Goal: Check status: Check status

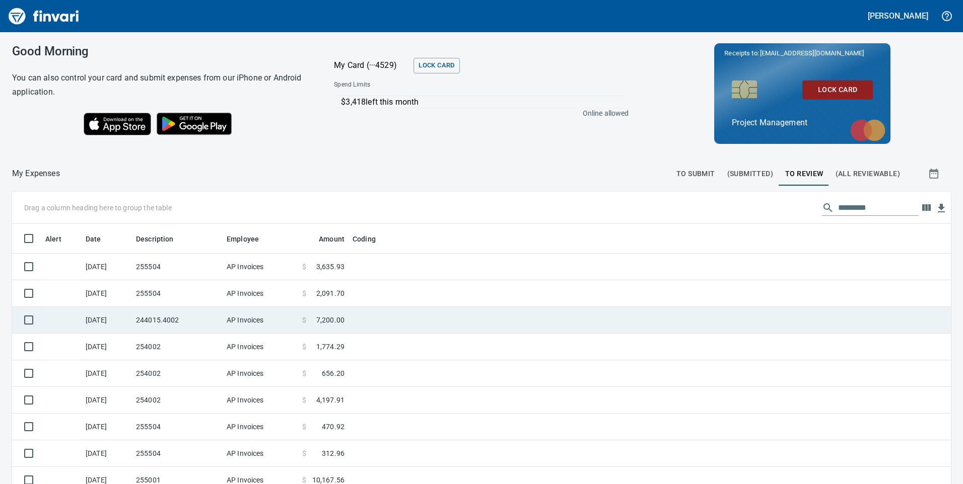
scroll to position [366, 916]
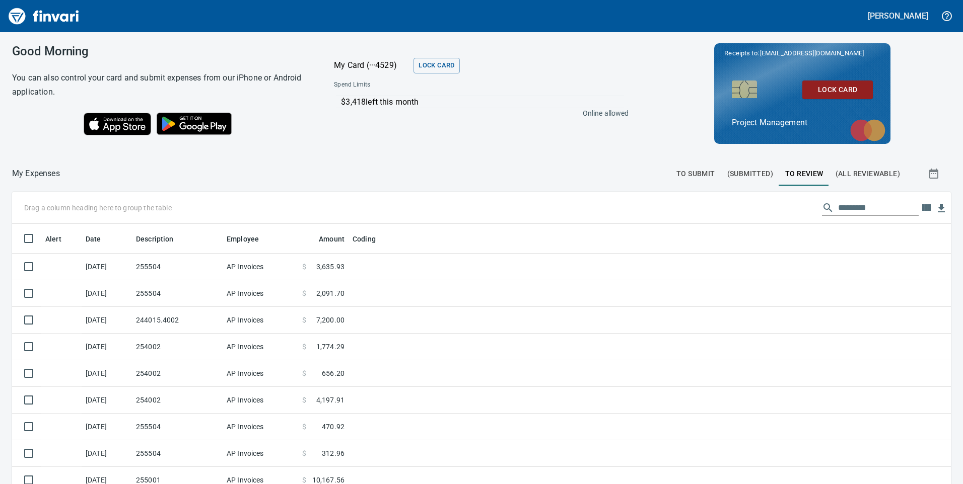
scroll to position [366, 916]
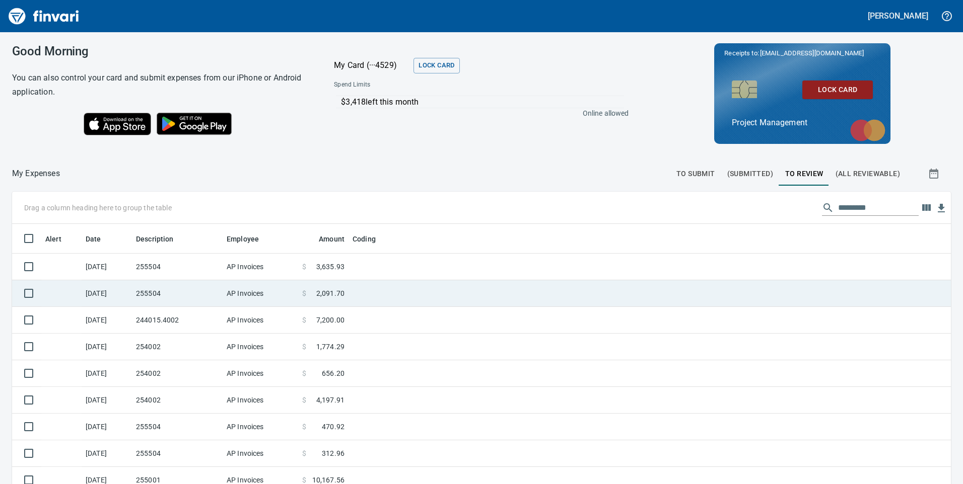
click at [185, 266] on td "255504" at bounding box center [177, 267] width 91 height 27
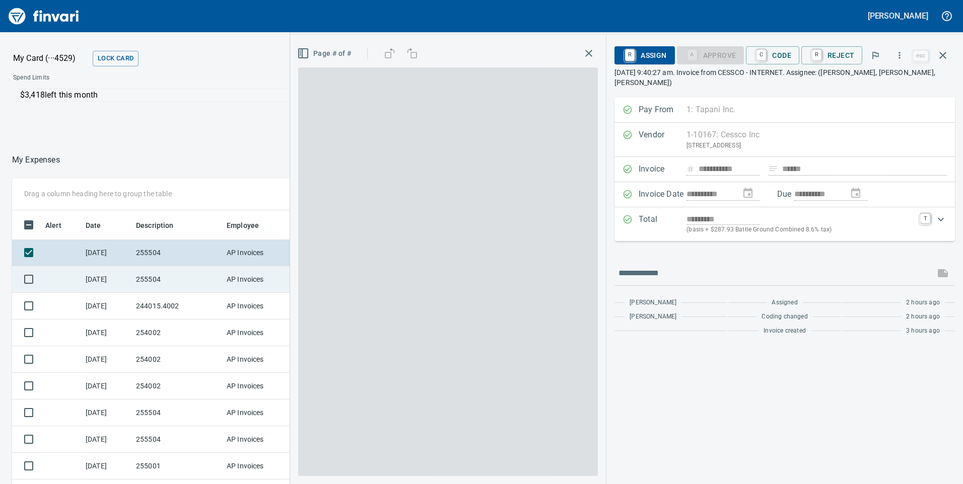
scroll to position [366, 664]
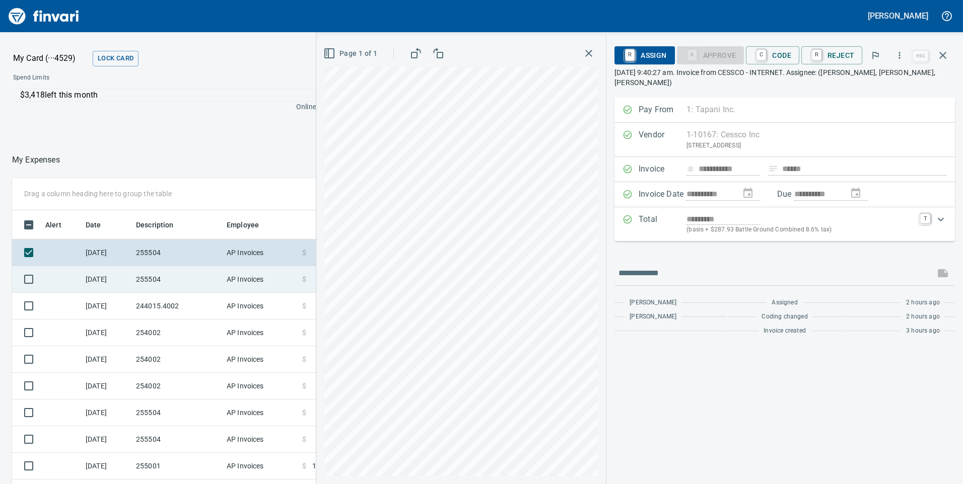
click at [178, 283] on td "255504" at bounding box center [177, 279] width 91 height 27
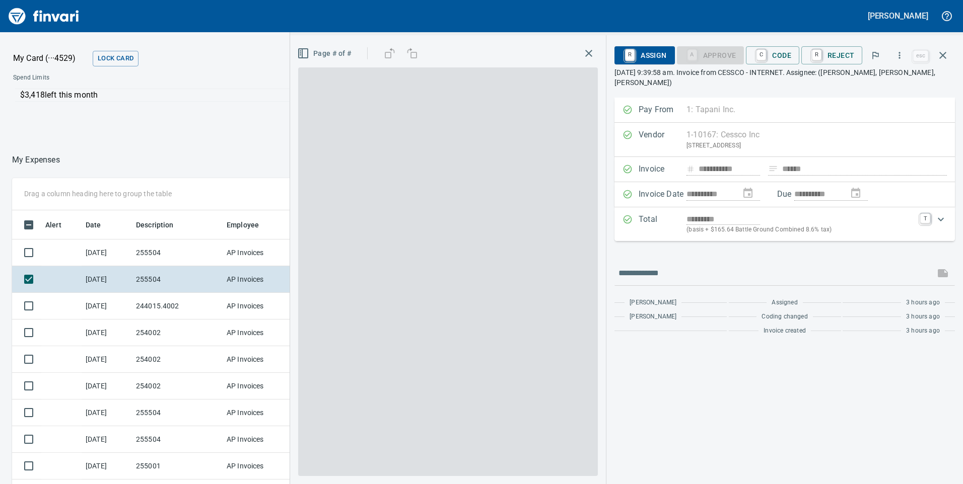
scroll to position [366, 664]
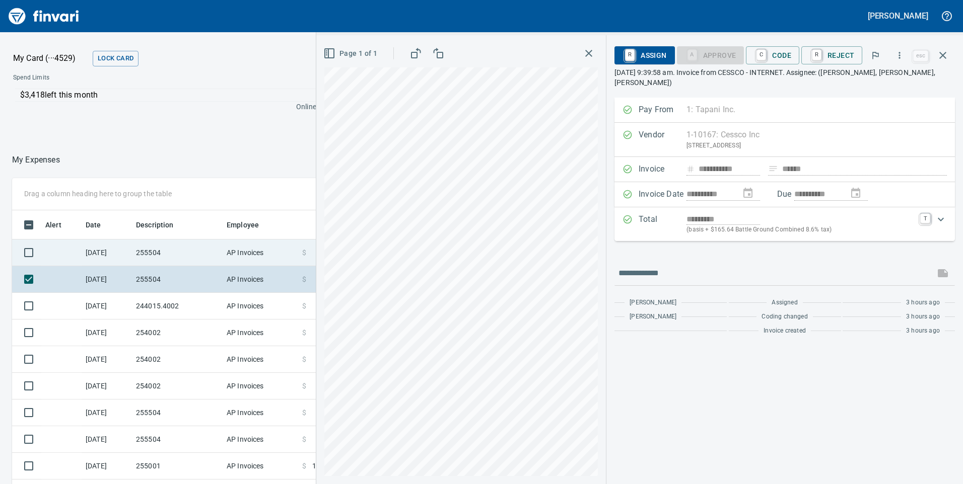
click at [184, 249] on td "255504" at bounding box center [177, 253] width 91 height 27
